Goal: Transaction & Acquisition: Purchase product/service

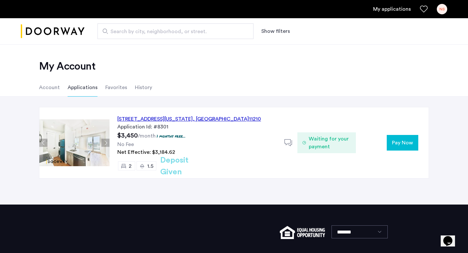
click at [396, 146] on span "Pay Now" at bounding box center [402, 143] width 21 height 8
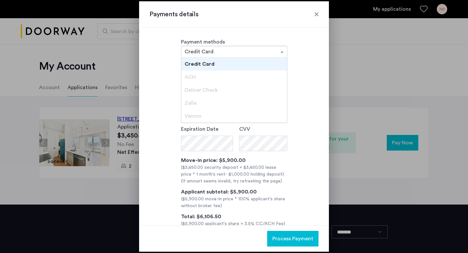
click at [279, 52] on span at bounding box center [283, 52] width 8 height 8
click at [257, 79] on div "ACH" at bounding box center [234, 76] width 106 height 13
click at [306, 69] on div "**********" at bounding box center [233, 145] width 169 height 164
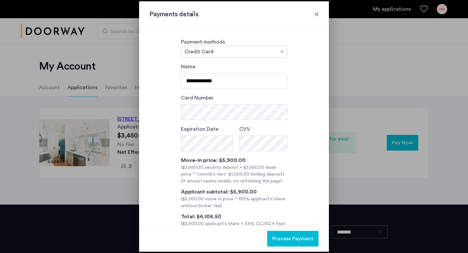
scroll to position [16, 0]
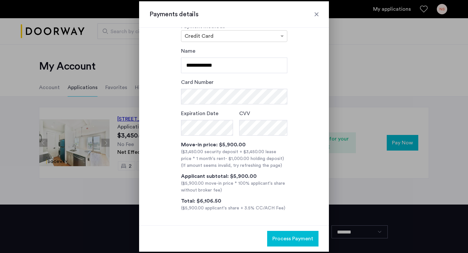
click at [317, 13] on div at bounding box center [316, 14] width 6 height 6
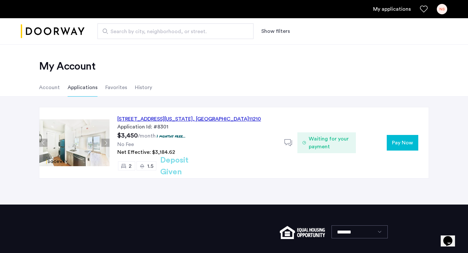
click at [400, 146] on span "Pay Now" at bounding box center [402, 143] width 21 height 8
